Goal: Check status: Check status

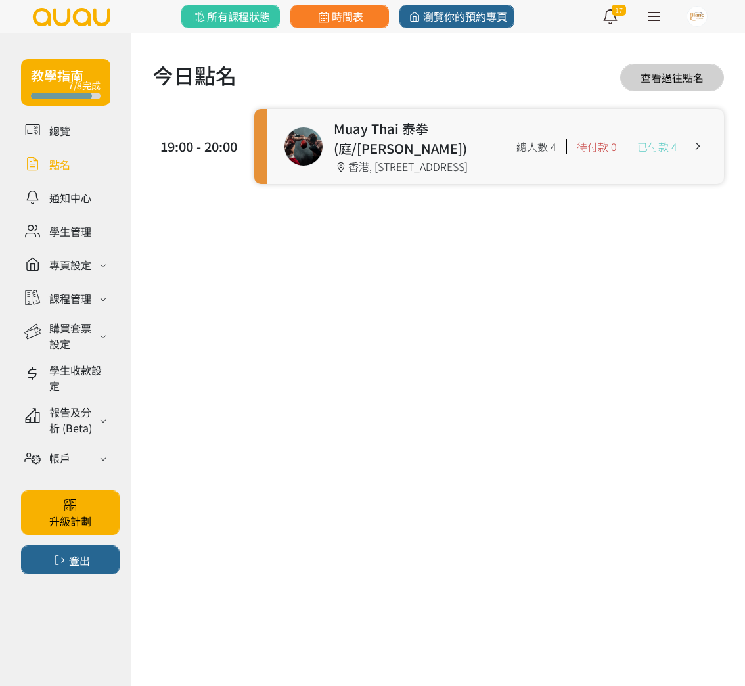
click at [49, 164] on link at bounding box center [65, 163] width 89 height 23
click at [441, 147] on link at bounding box center [495, 146] width 457 height 75
